Goal: Information Seeking & Learning: Learn about a topic

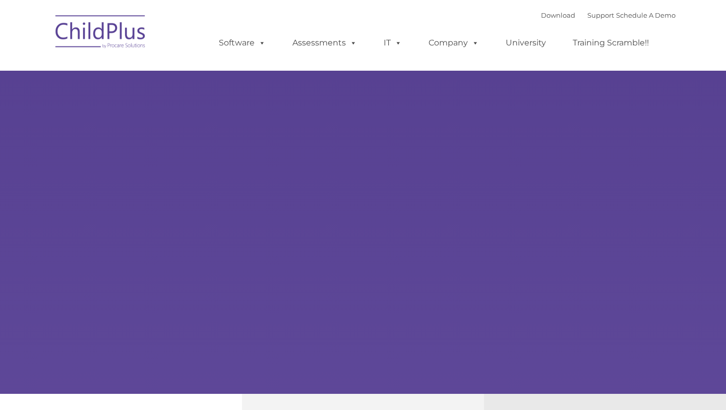
type input ""
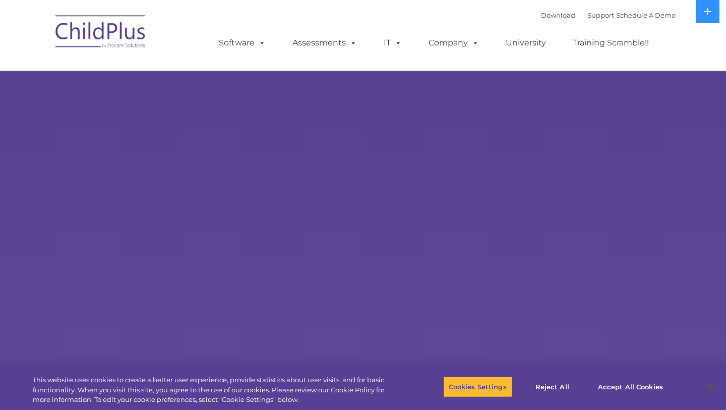
select select "MEDIUM"
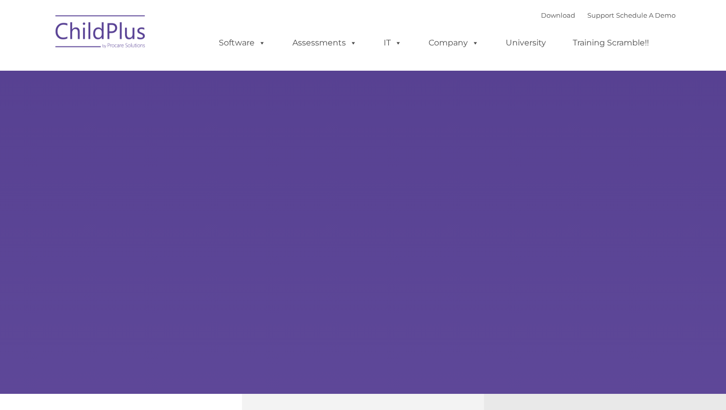
type input ""
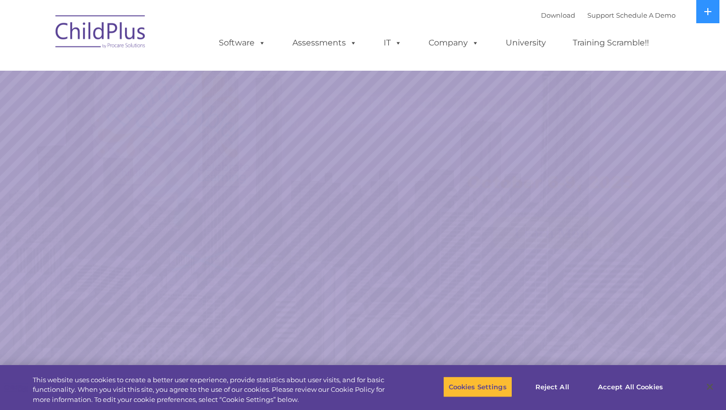
select select "MEDIUM"
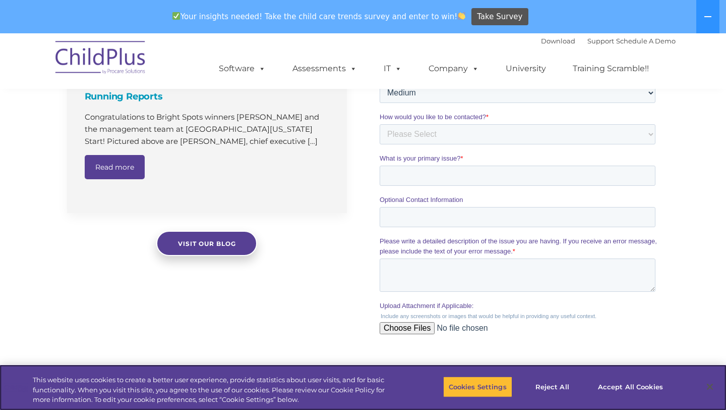
scroll to position [461, 0]
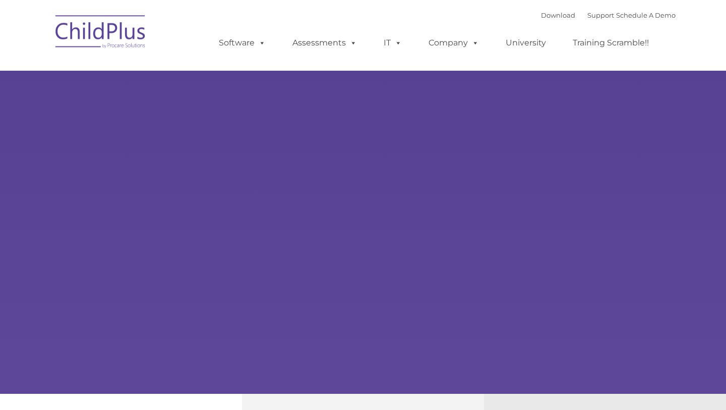
type input ""
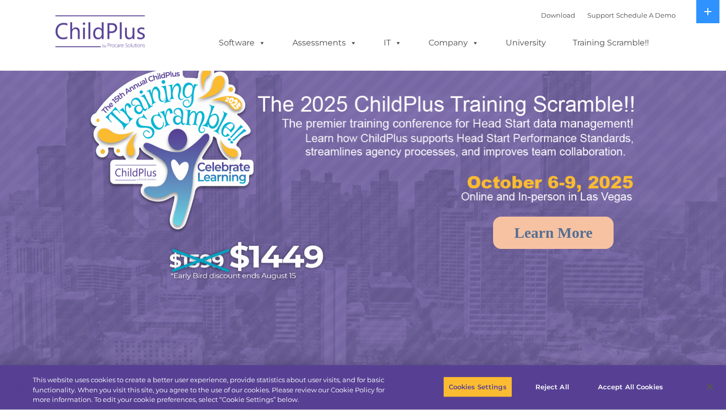
select select "MEDIUM"
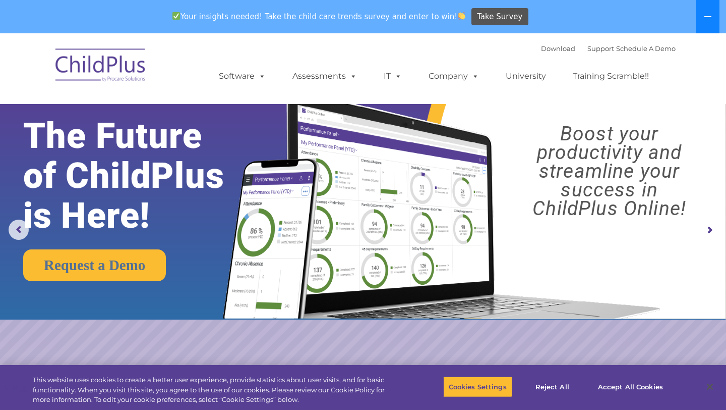
click at [708, 20] on icon at bounding box center [708, 17] width 8 height 8
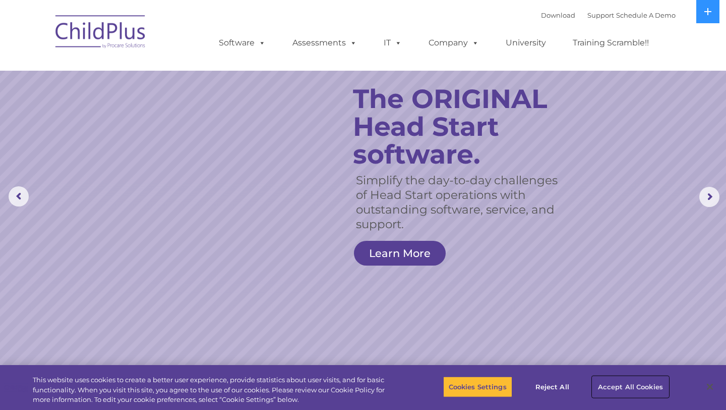
click at [638, 390] on button "Accept All Cookies" at bounding box center [631, 386] width 76 height 21
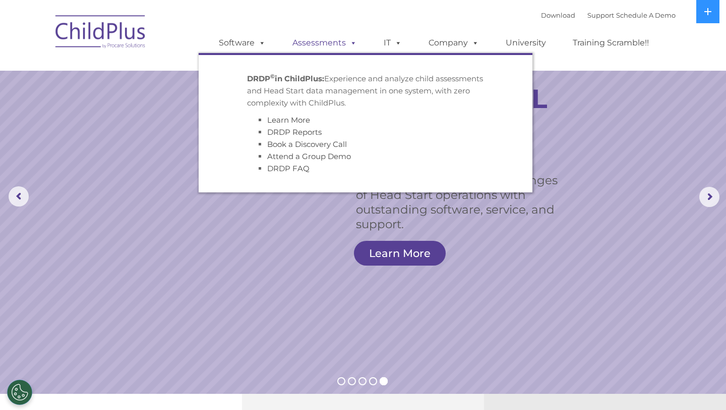
click at [319, 40] on link "Assessments" at bounding box center [324, 43] width 85 height 20
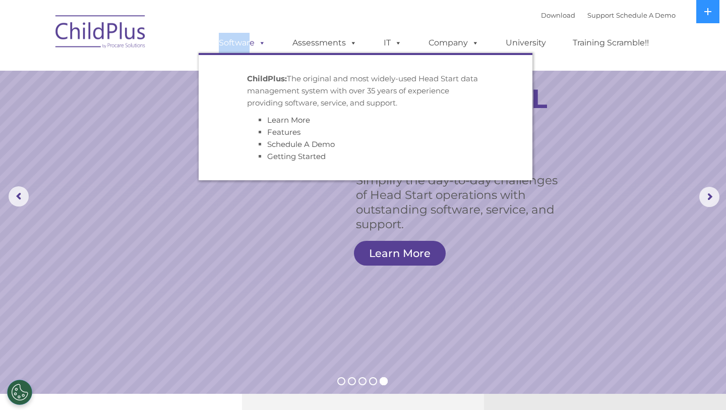
drag, startPoint x: 250, startPoint y: 32, endPoint x: 251, endPoint y: 43, distance: 10.6
click at [251, 43] on ul "Software ChildPlus: The original and most widely-used Head Start data managemen…" at bounding box center [437, 43] width 477 height 40
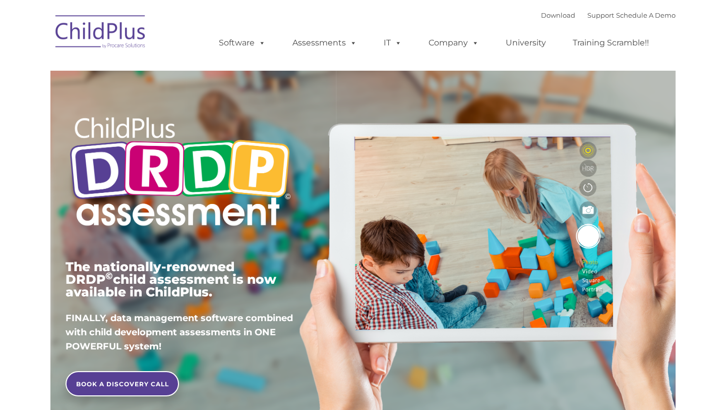
type input ""
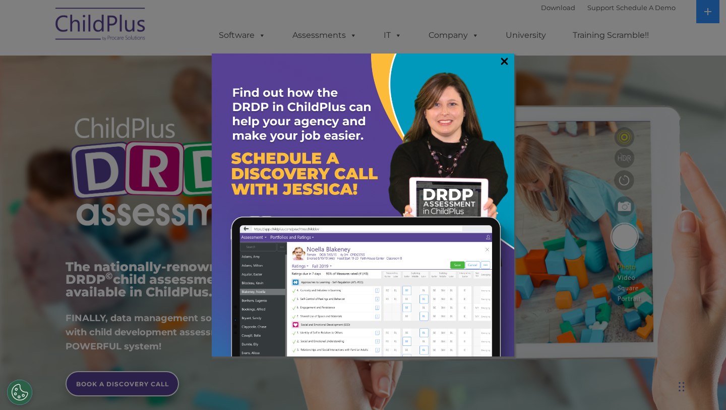
click at [507, 66] on link "×" at bounding box center [505, 61] width 12 height 10
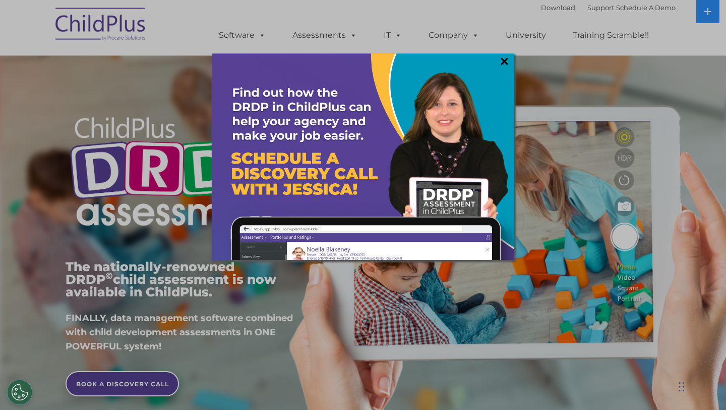
click at [507, 66] on link "×" at bounding box center [505, 61] width 12 height 10
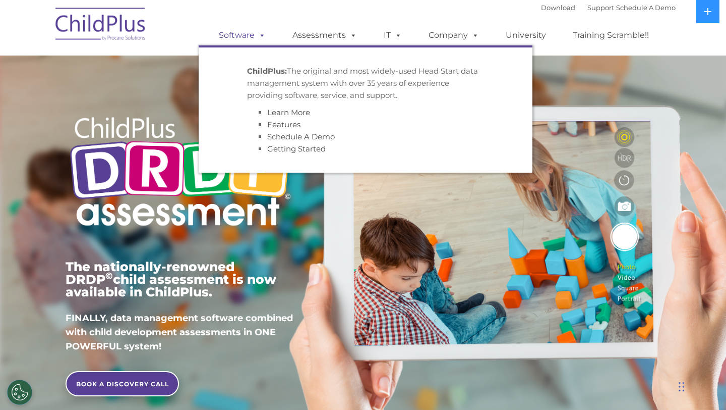
click at [249, 38] on link "Software" at bounding box center [242, 35] width 67 height 20
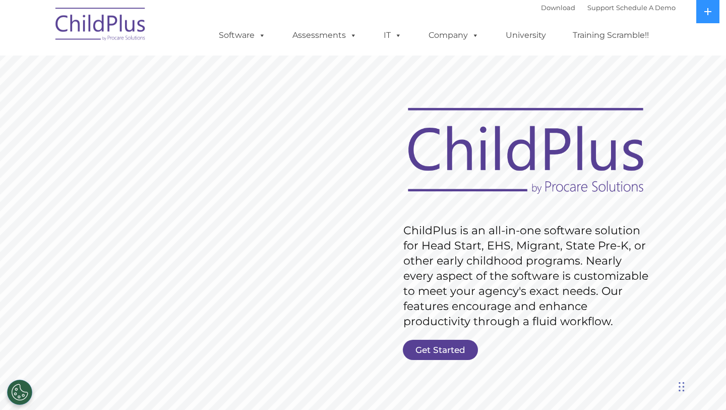
drag, startPoint x: 454, startPoint y: 331, endPoint x: 454, endPoint y: 336, distance: 5.5
click at [454, 336] on rs-slide "Request Pricing ChildPlus is an all-in-one software solution for Head Start, EH…" at bounding box center [363, 262] width 726 height 454
click at [450, 348] on link "Get Started" at bounding box center [440, 349] width 75 height 20
click at [450, 349] on link "Get Started" at bounding box center [440, 349] width 75 height 20
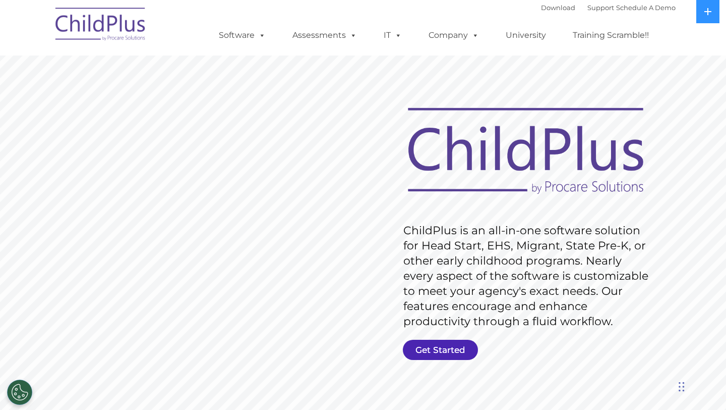
click at [450, 349] on link "Get Started" at bounding box center [440, 349] width 75 height 20
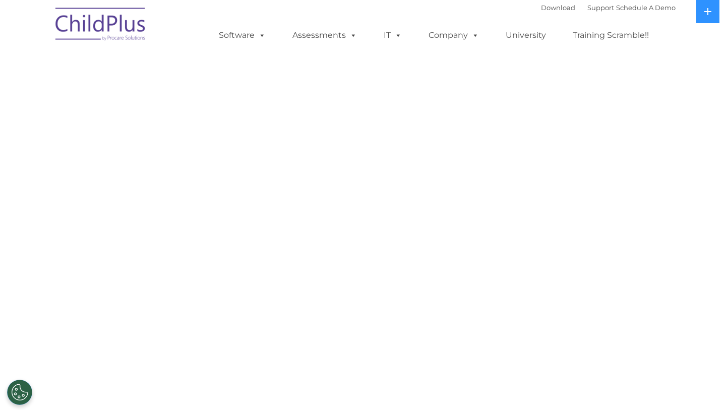
select select "MEDIUM"
